Goal: Task Accomplishment & Management: Manage account settings

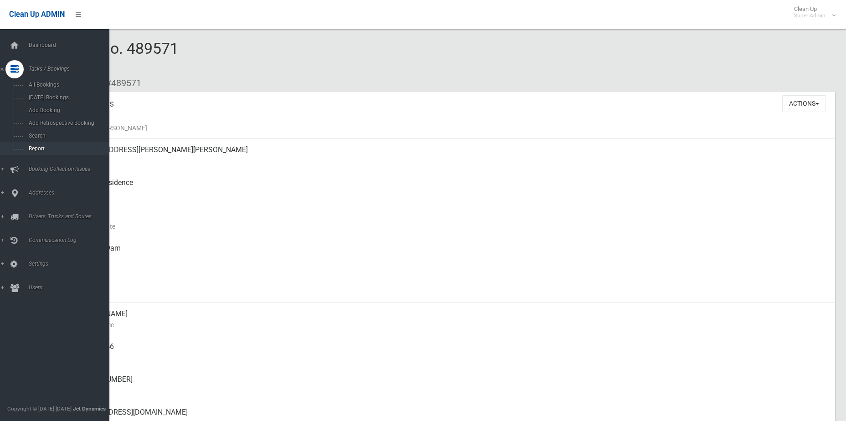
scroll to position [456, 0]
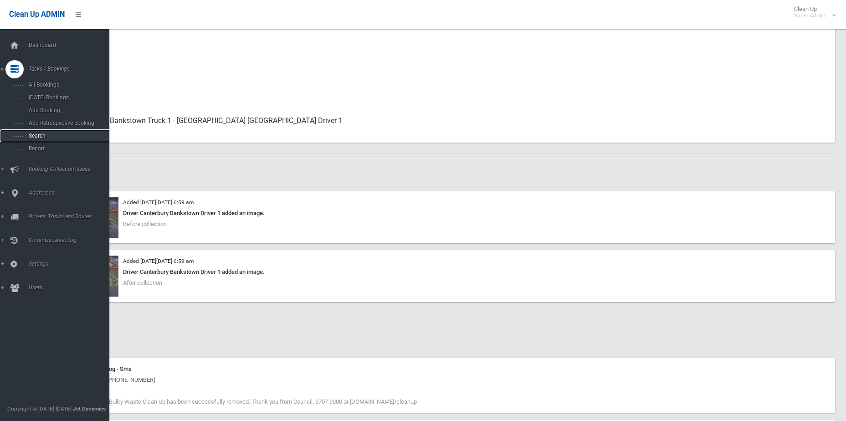
click at [29, 134] on span "Search" at bounding box center [67, 136] width 83 height 6
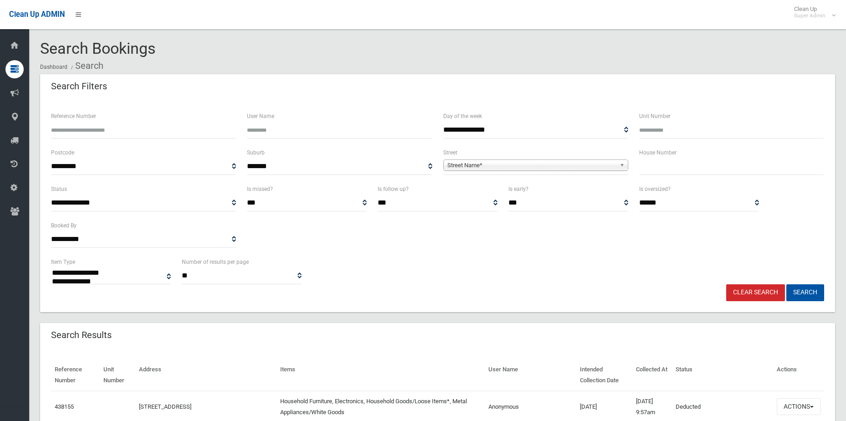
select select
click at [121, 129] on input "Reference Number" at bounding box center [143, 130] width 185 height 17
type input "******"
click at [787, 284] on button "Search" at bounding box center [806, 292] width 38 height 17
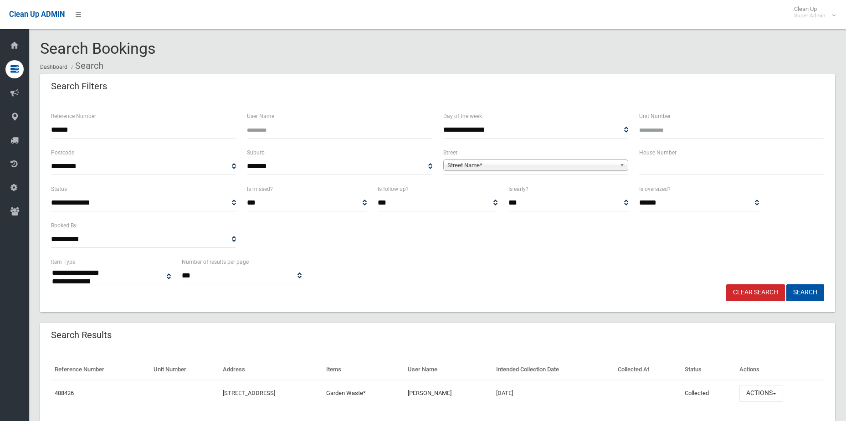
select select
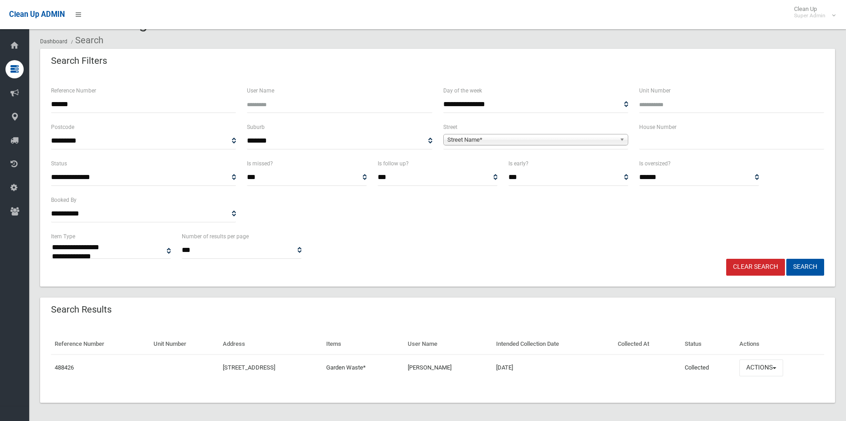
scroll to position [29, 0]
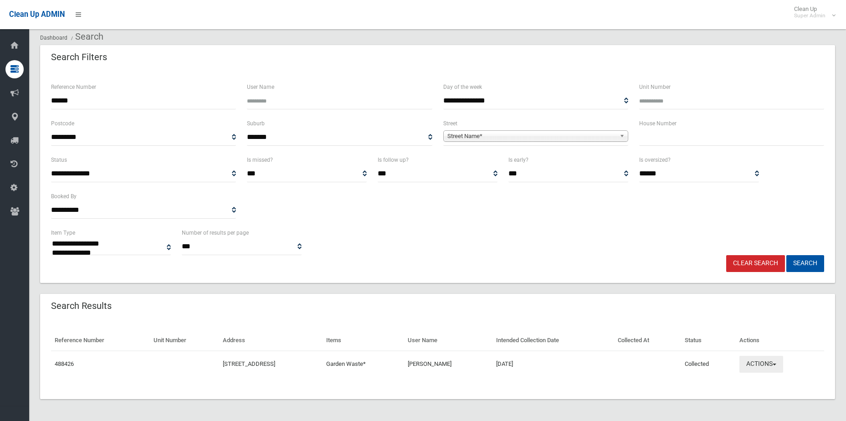
click at [777, 365] on span "button" at bounding box center [775, 365] width 4 height 2
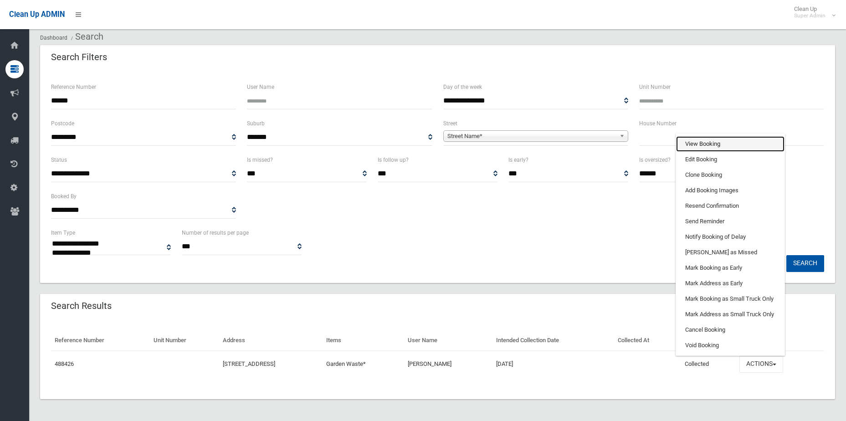
click at [707, 147] on link "View Booking" at bounding box center [730, 143] width 108 height 15
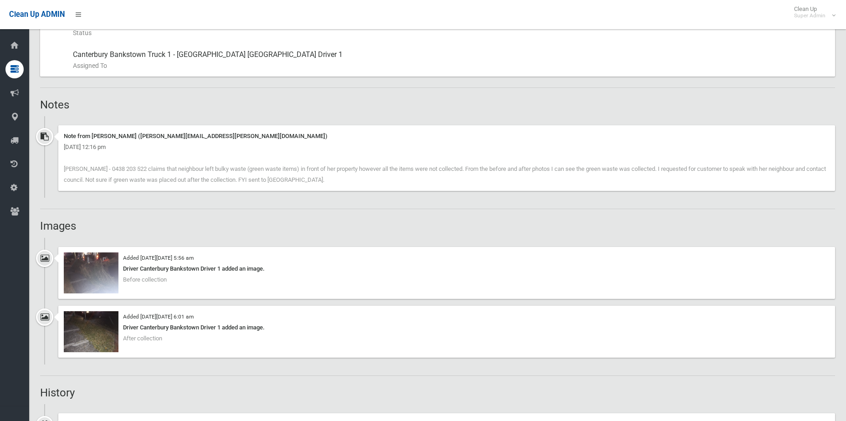
scroll to position [468, 0]
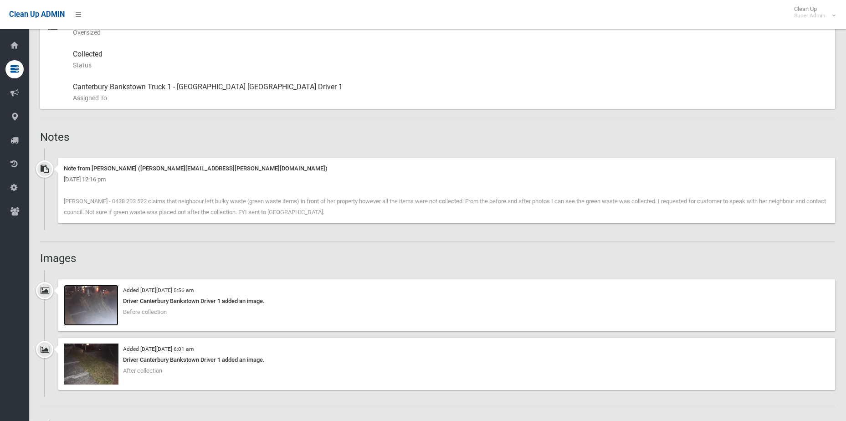
click at [82, 312] on img at bounding box center [91, 305] width 55 height 41
click at [85, 372] on img at bounding box center [91, 364] width 55 height 41
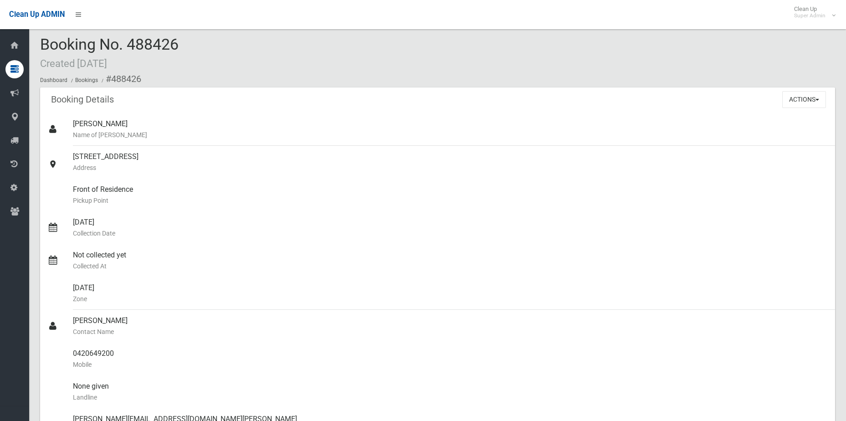
scroll to position [0, 0]
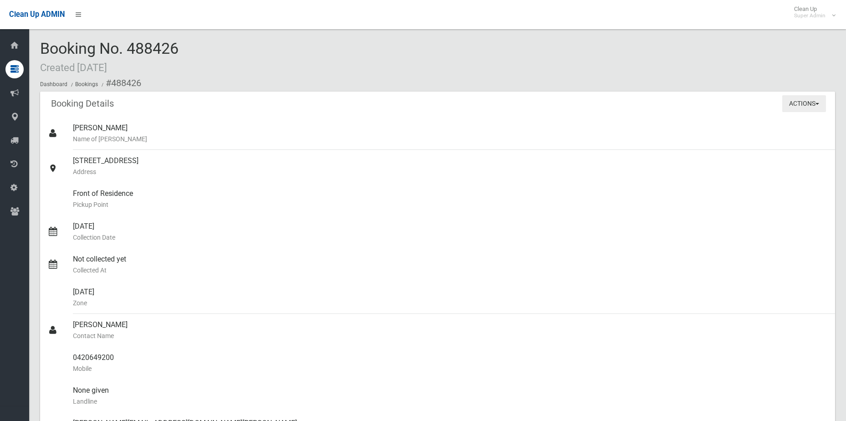
click at [807, 112] on button "Actions" at bounding box center [805, 103] width 44 height 17
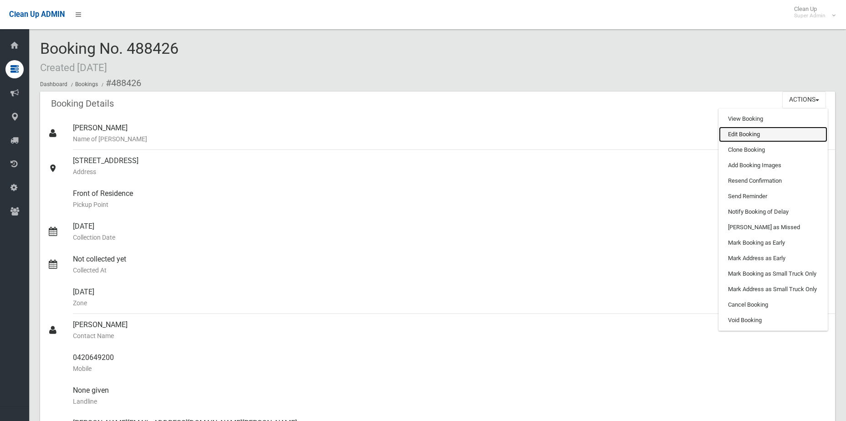
click at [779, 135] on link "Edit Booking" at bounding box center [773, 134] width 108 height 15
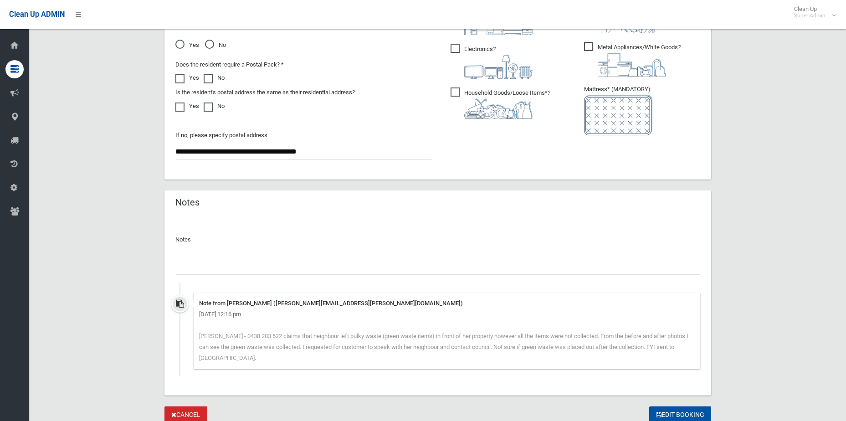
scroll to position [571, 0]
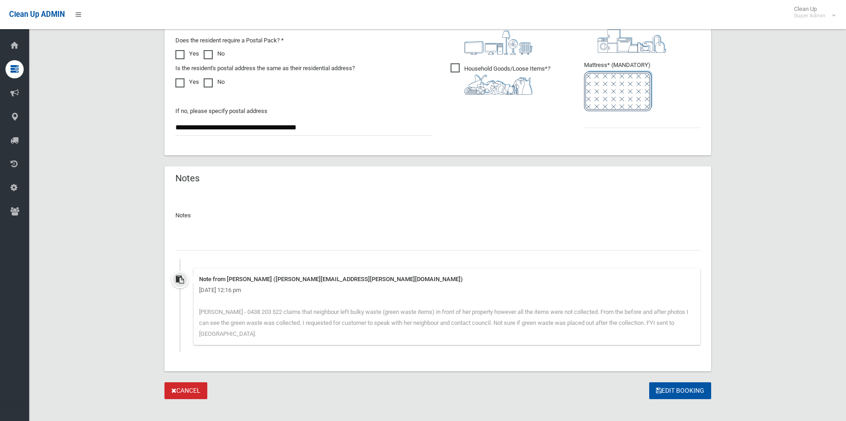
click at [255, 227] on div at bounding box center [437, 239] width 525 height 24
click at [257, 237] on input "text" at bounding box center [437, 242] width 525 height 17
type input "**********"
click at [697, 382] on button "Edit Booking" at bounding box center [681, 390] width 62 height 17
click at [270, 249] on input "**********" at bounding box center [437, 242] width 525 height 17
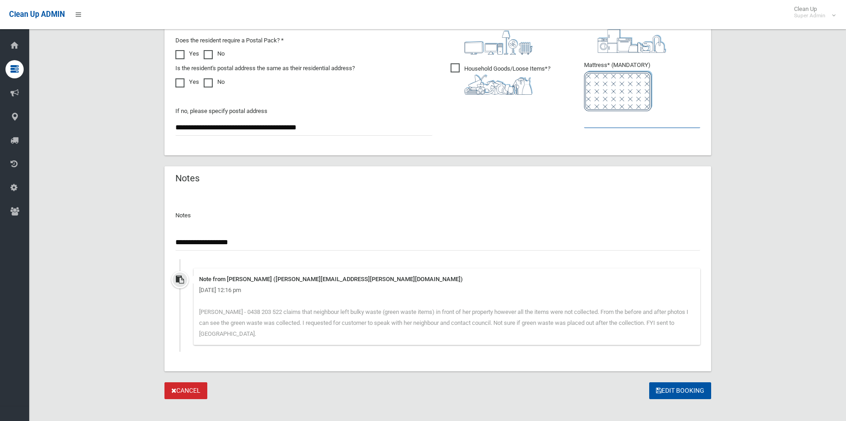
click at [598, 123] on input "text" at bounding box center [642, 119] width 116 height 17
type input "*"
click at [702, 382] on button "Edit Booking" at bounding box center [681, 390] width 62 height 17
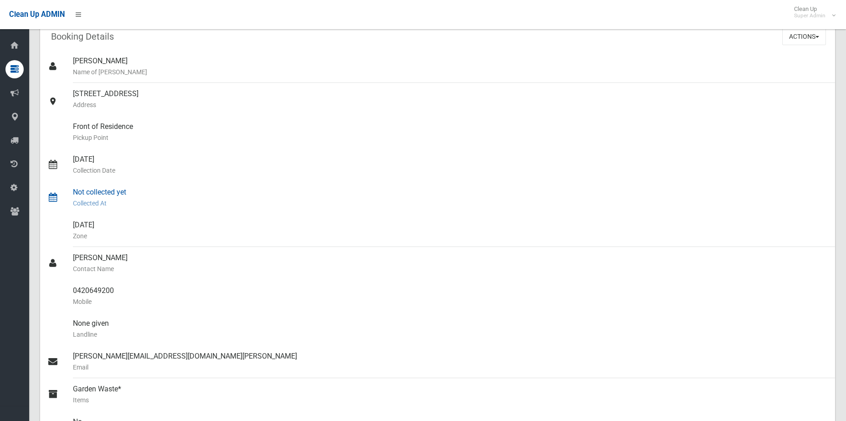
scroll to position [91, 0]
